Goal: Information Seeking & Learning: Learn about a topic

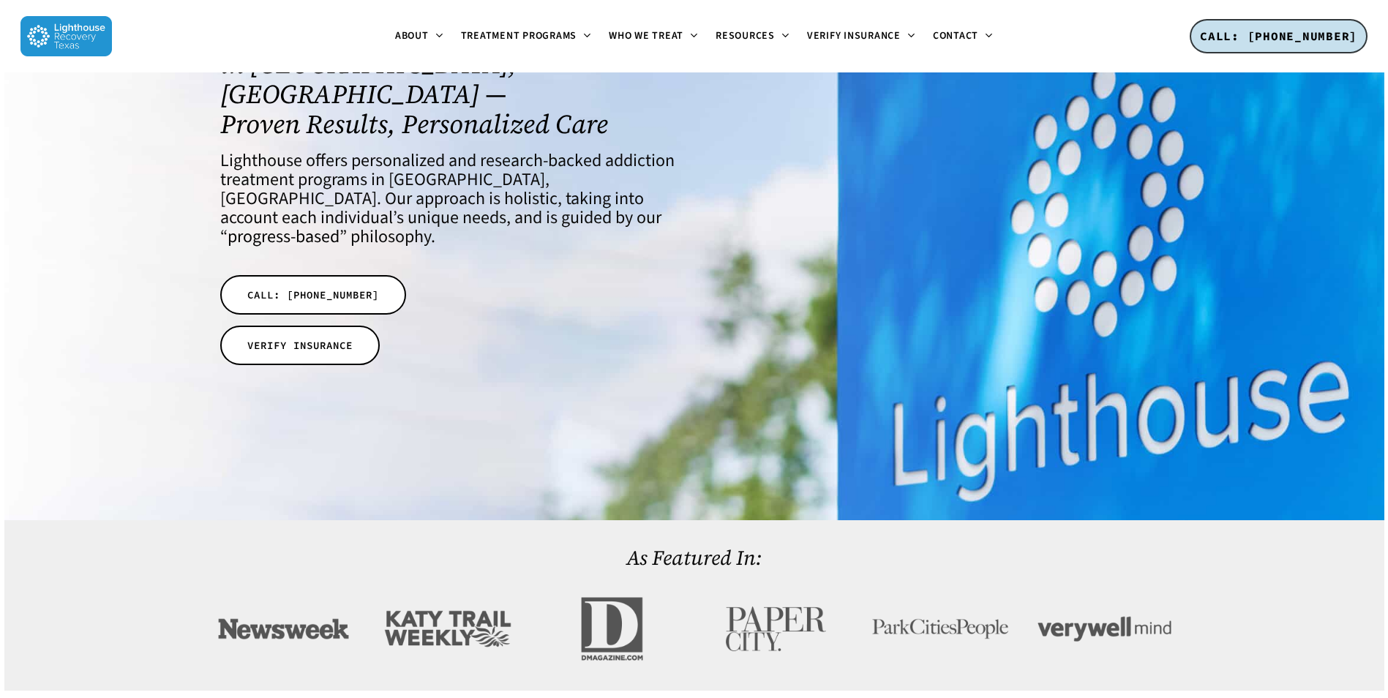
scroll to position [366, 0]
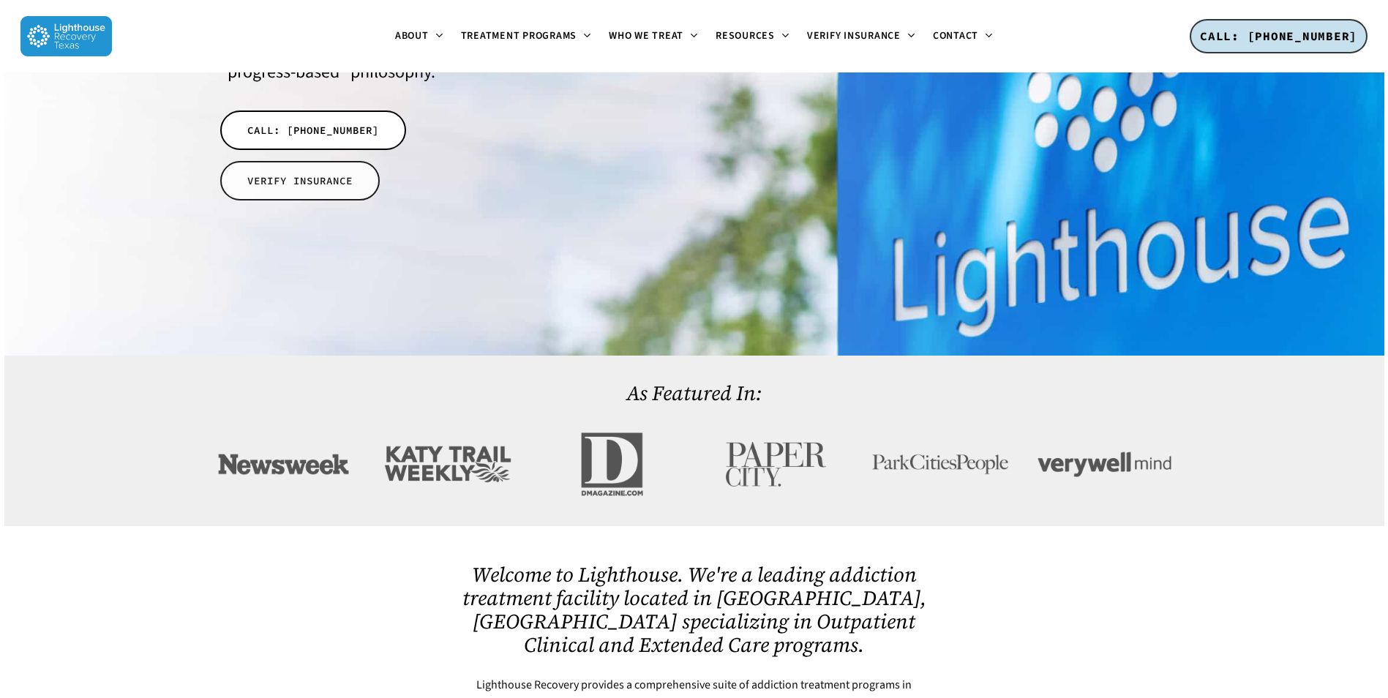
click at [306, 161] on link "VERIFY INSURANCE" at bounding box center [300, 181] width 160 height 40
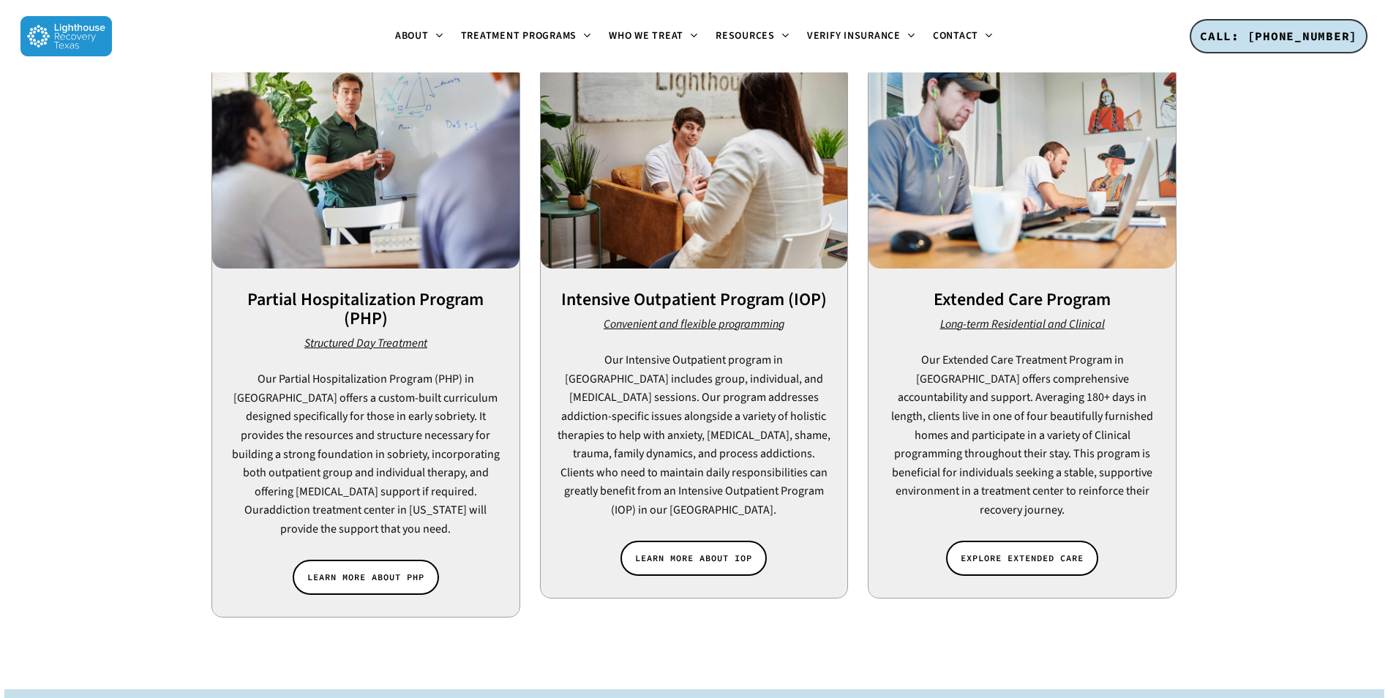
scroll to position [1391, 0]
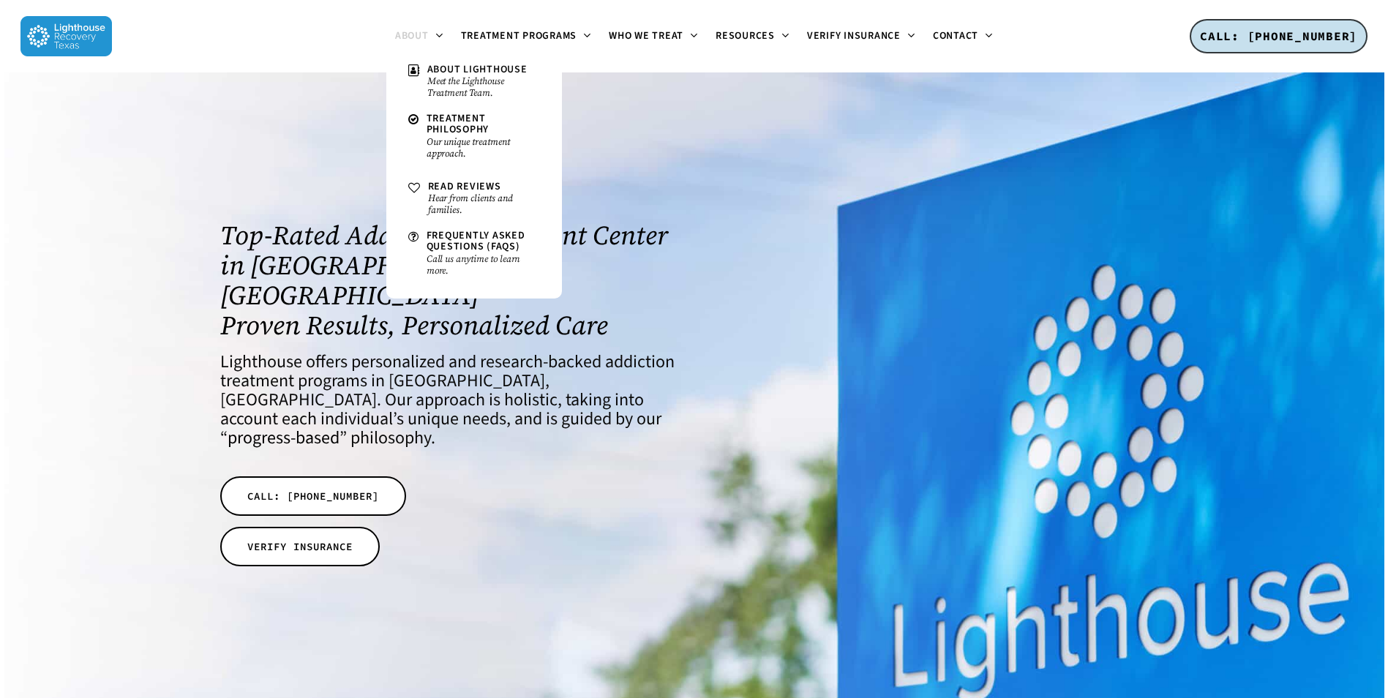
click at [411, 37] on span "About" at bounding box center [412, 36] width 34 height 15
click at [457, 84] on small "Meet the Lighthouse Treatment Team." at bounding box center [483, 86] width 113 height 23
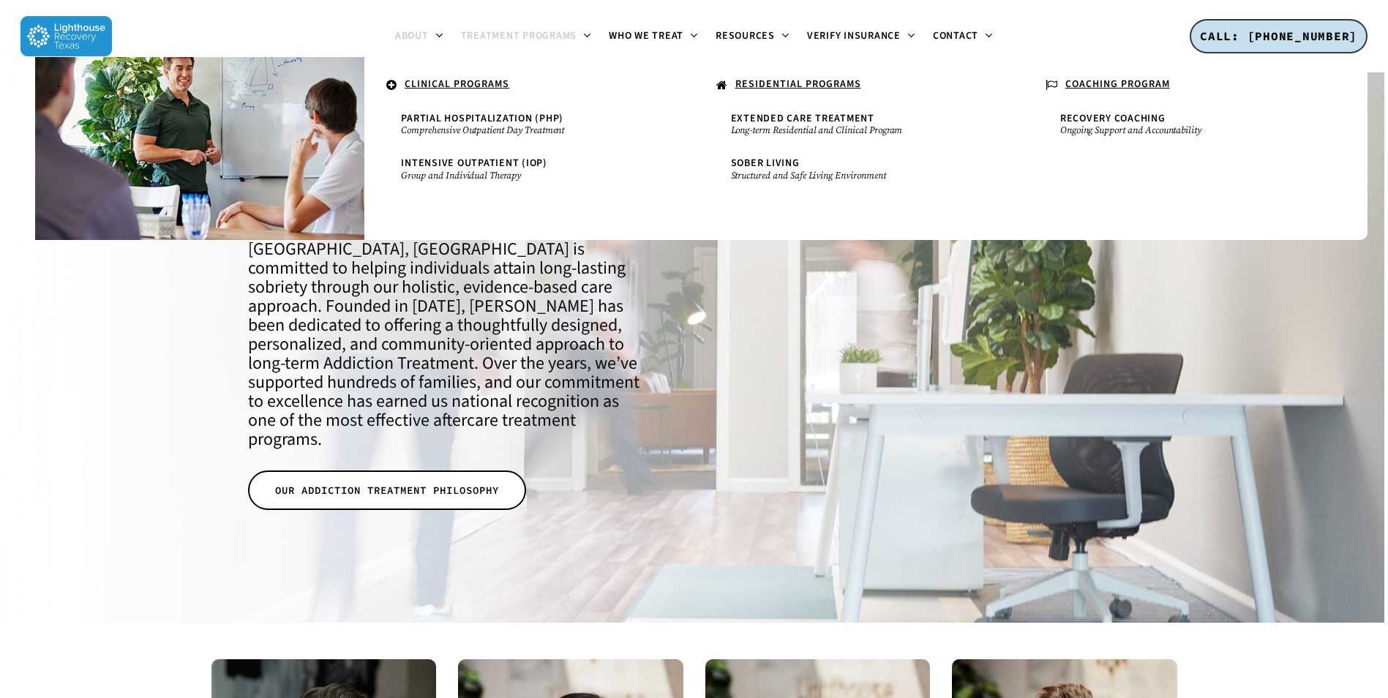
click at [586, 34] on icon at bounding box center [586, 35] width 6 height 12
click at [755, 80] on u "RESIDENTIAL PROGRAMS" at bounding box center [799, 84] width 126 height 15
click at [755, 81] on u "RESIDENTIAL PROGRAMS" at bounding box center [799, 84] width 126 height 15
